Goal: Find specific page/section

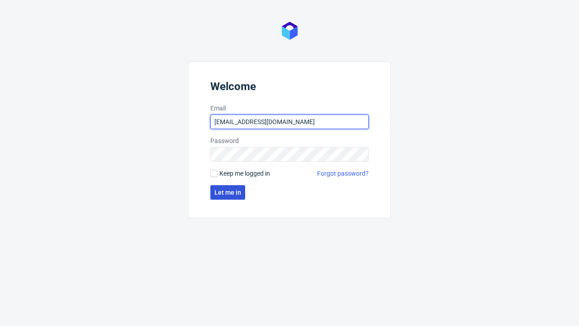
type input "[EMAIL_ADDRESS][DOMAIN_NAME]"
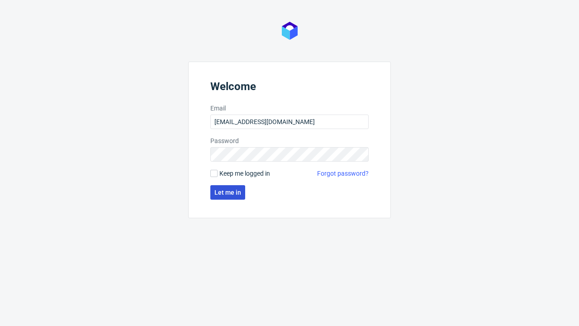
click at [227, 192] on span "Let me in" at bounding box center [227, 192] width 27 height 6
